Goal: Transaction & Acquisition: Purchase product/service

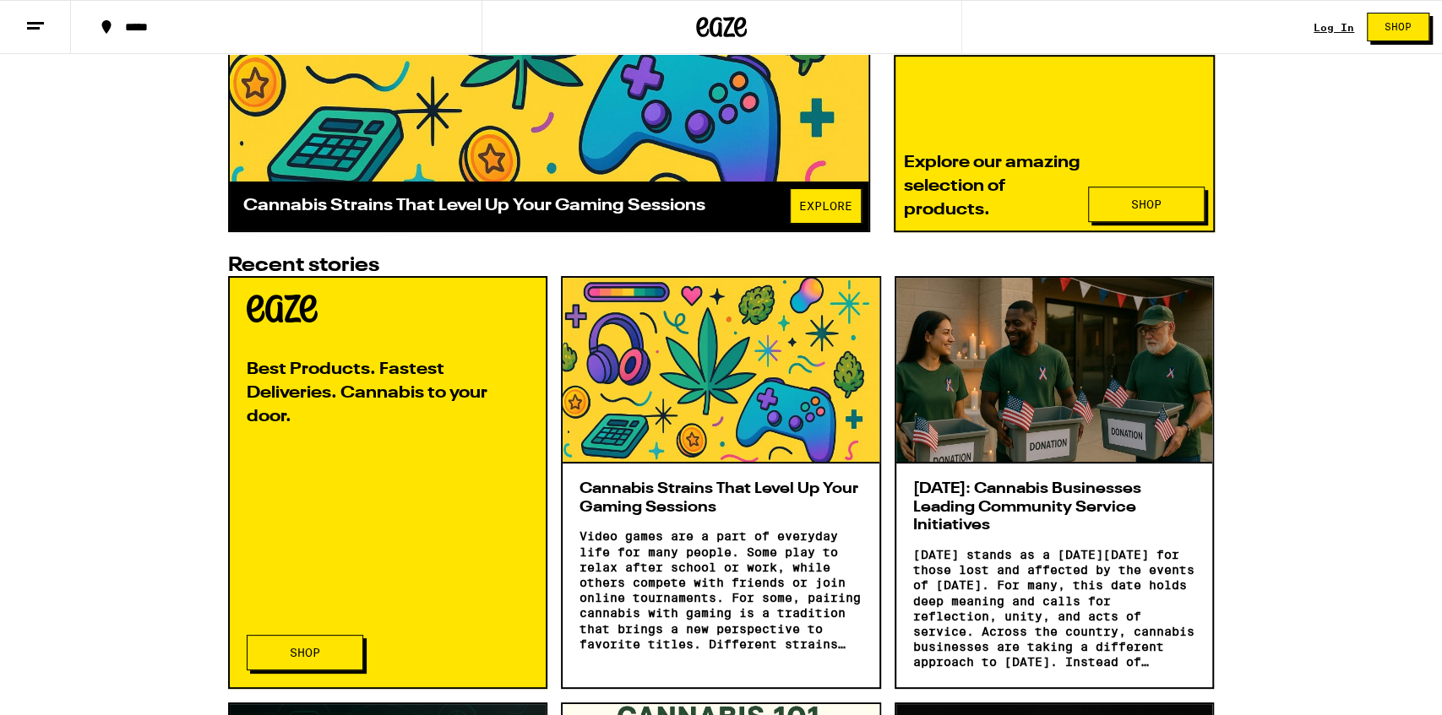
scroll to position [689, 0]
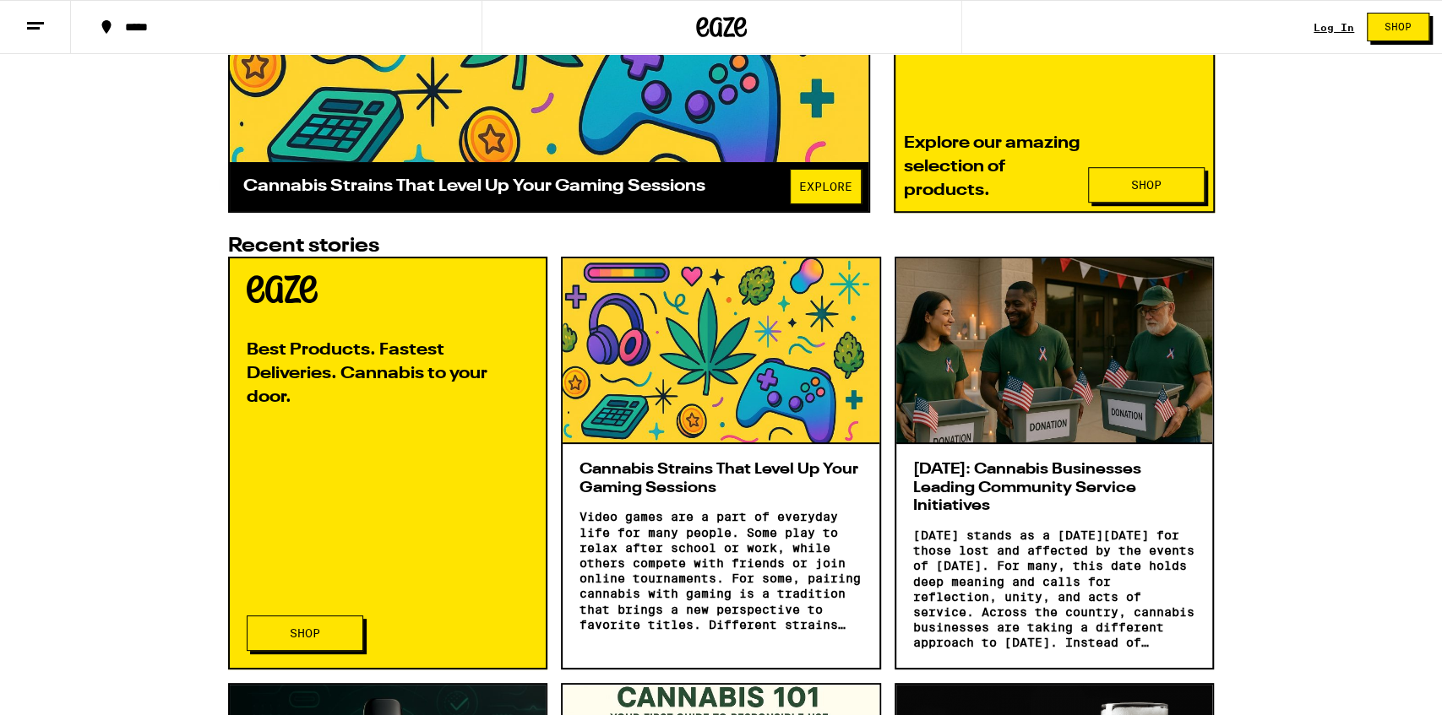
click at [715, 391] on div at bounding box center [720, 351] width 317 height 187
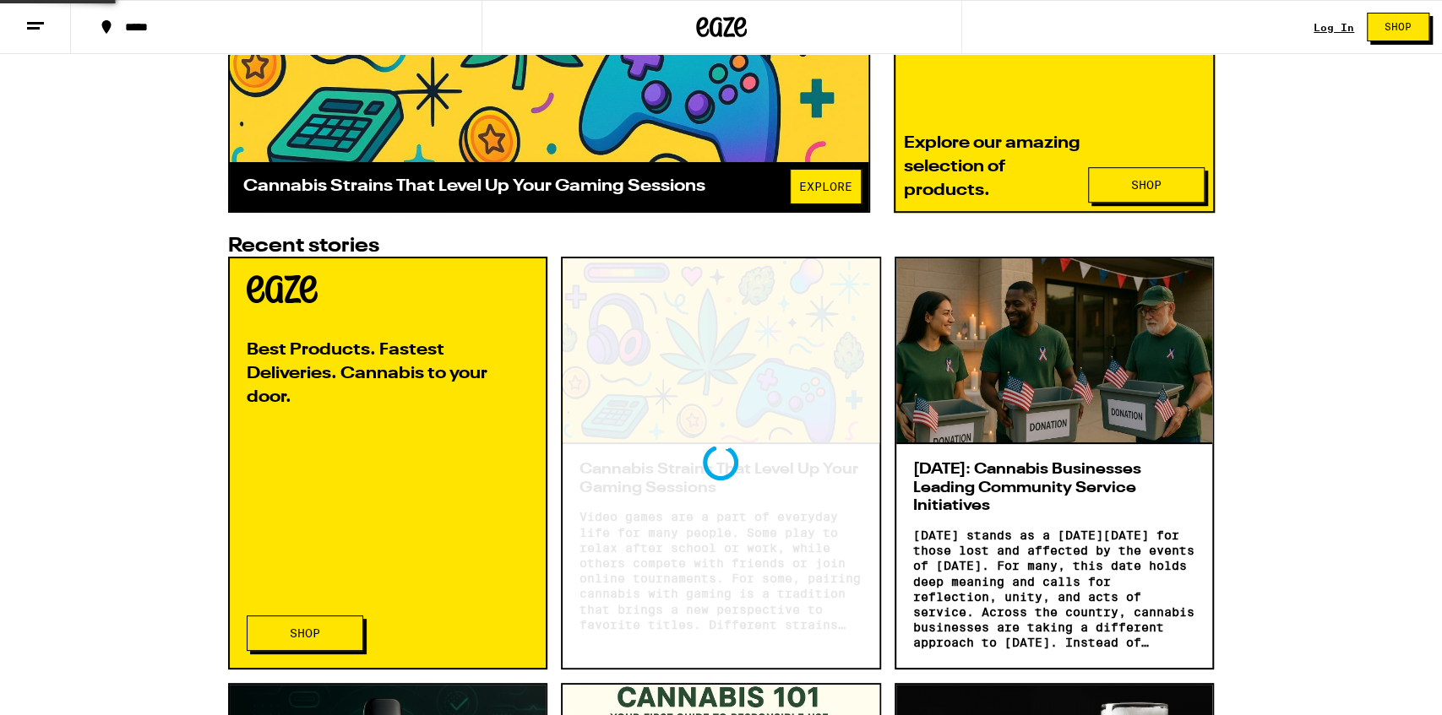
scroll to position [0, 0]
